Goal: Transaction & Acquisition: Download file/media

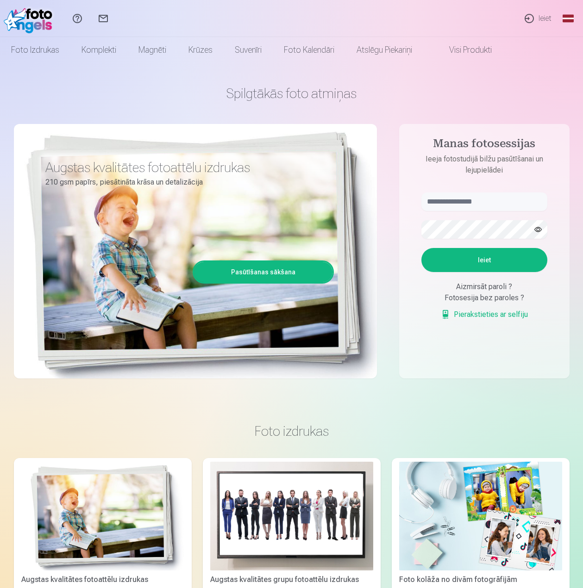
click at [533, 19] on link "Ieiet" at bounding box center [537, 18] width 43 height 37
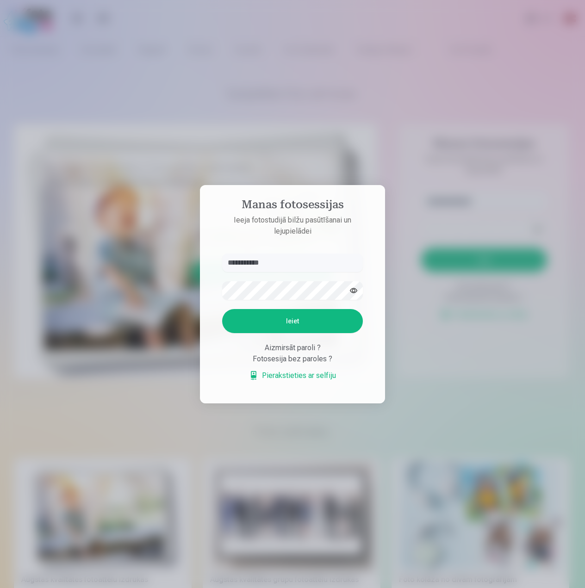
type input "**********"
click at [355, 290] on button "button" at bounding box center [354, 291] width 18 height 18
click at [307, 319] on button "Ieiet" at bounding box center [292, 321] width 141 height 24
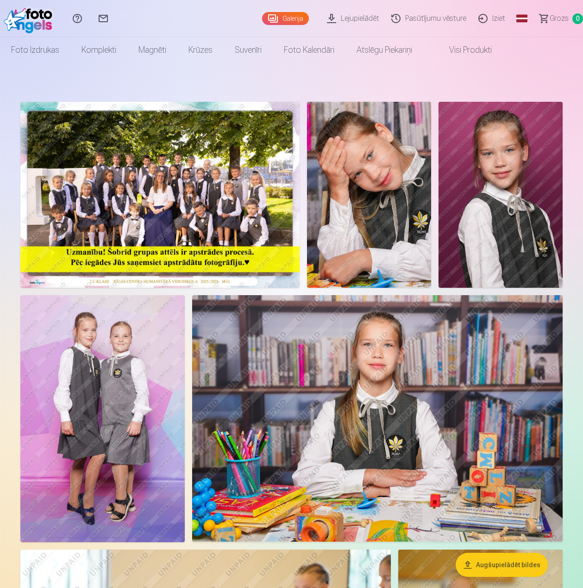
click at [163, 191] on img at bounding box center [159, 195] width 279 height 186
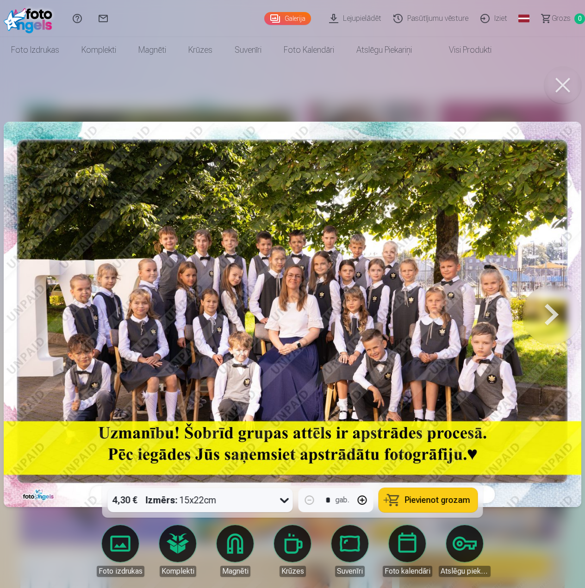
click at [570, 84] on button at bounding box center [562, 85] width 37 height 37
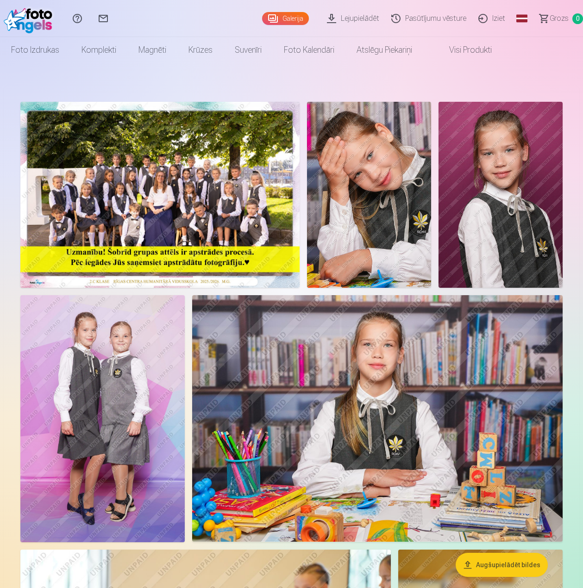
click at [418, 228] on img at bounding box center [369, 195] width 124 height 186
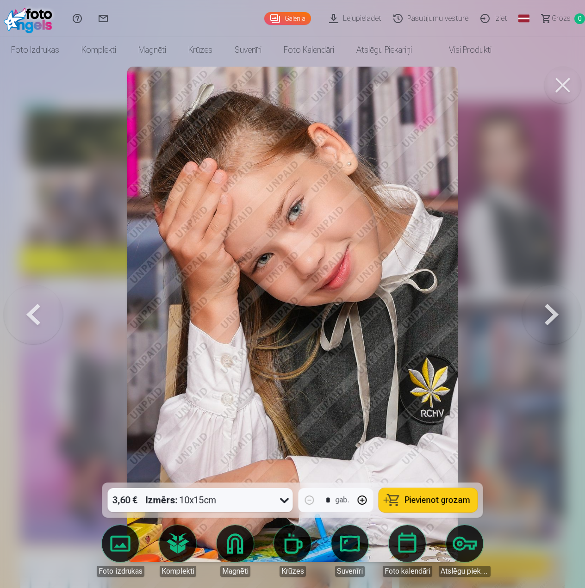
click at [571, 82] on button at bounding box center [562, 85] width 37 height 37
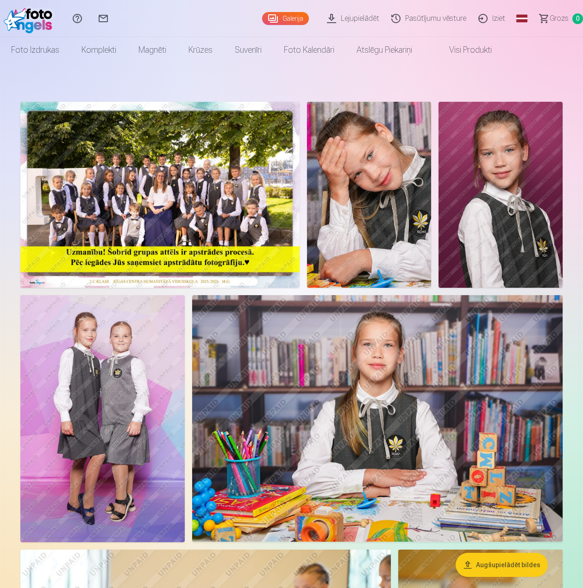
click at [155, 207] on img at bounding box center [159, 195] width 279 height 186
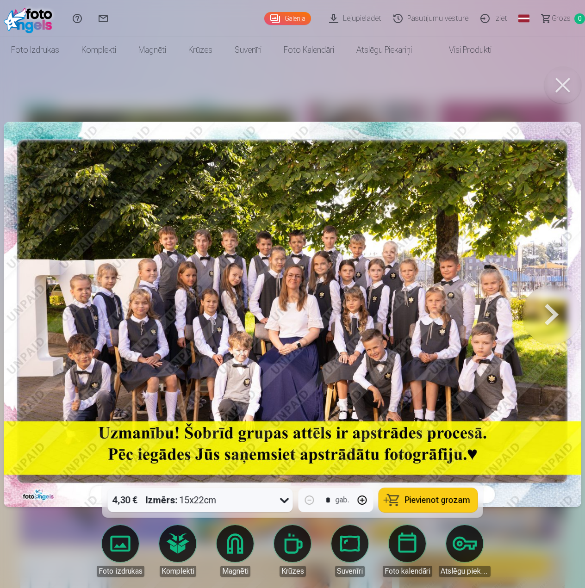
click at [566, 85] on button at bounding box center [562, 85] width 37 height 37
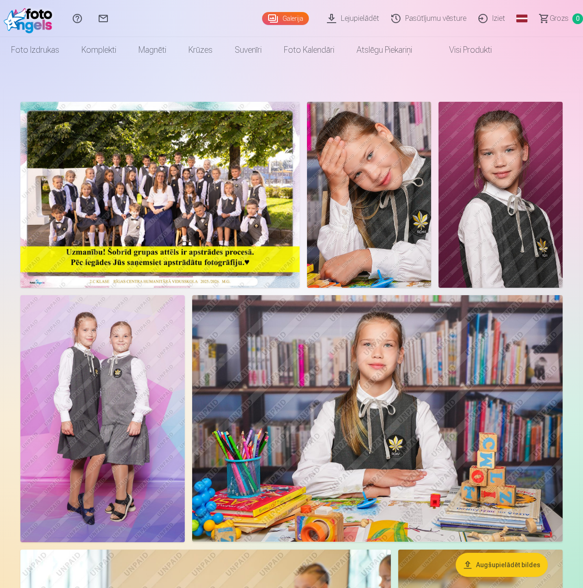
click at [360, 19] on link "Lejupielādēt" at bounding box center [354, 18] width 64 height 37
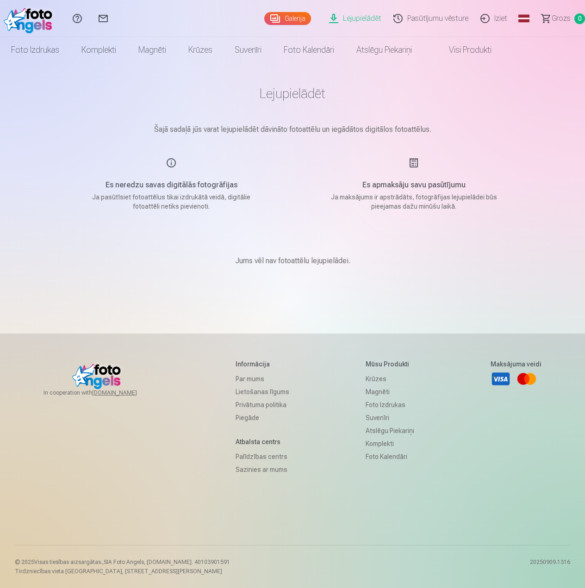
click at [299, 19] on link "Galerija" at bounding box center [287, 18] width 47 height 13
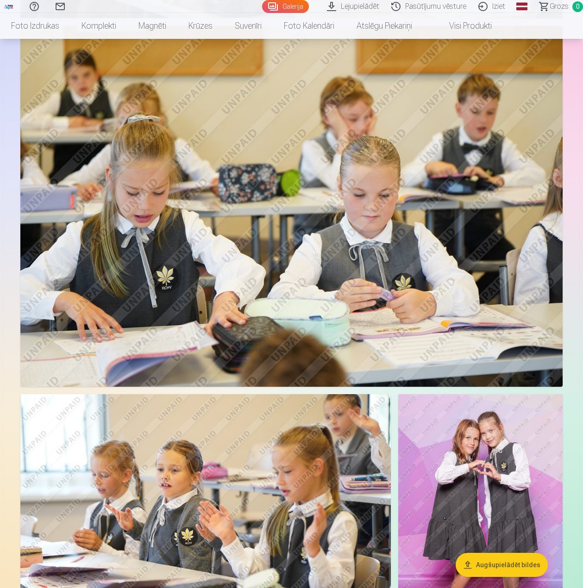
scroll to position [741, 0]
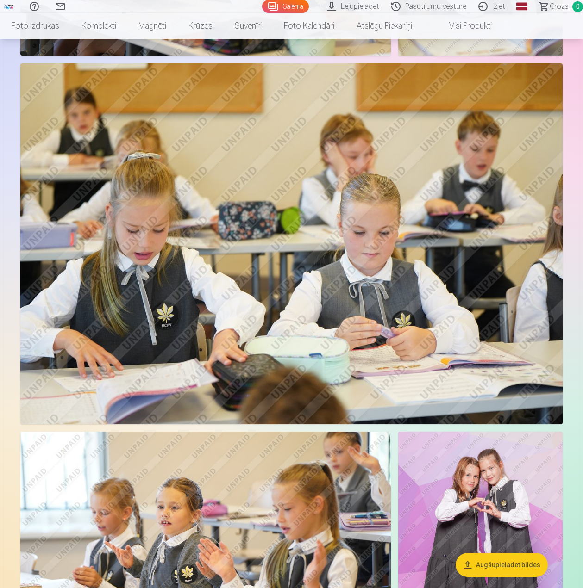
click at [497, 6] on link "Iziet" at bounding box center [493, 6] width 39 height 13
